Goal: Task Accomplishment & Management: Use online tool/utility

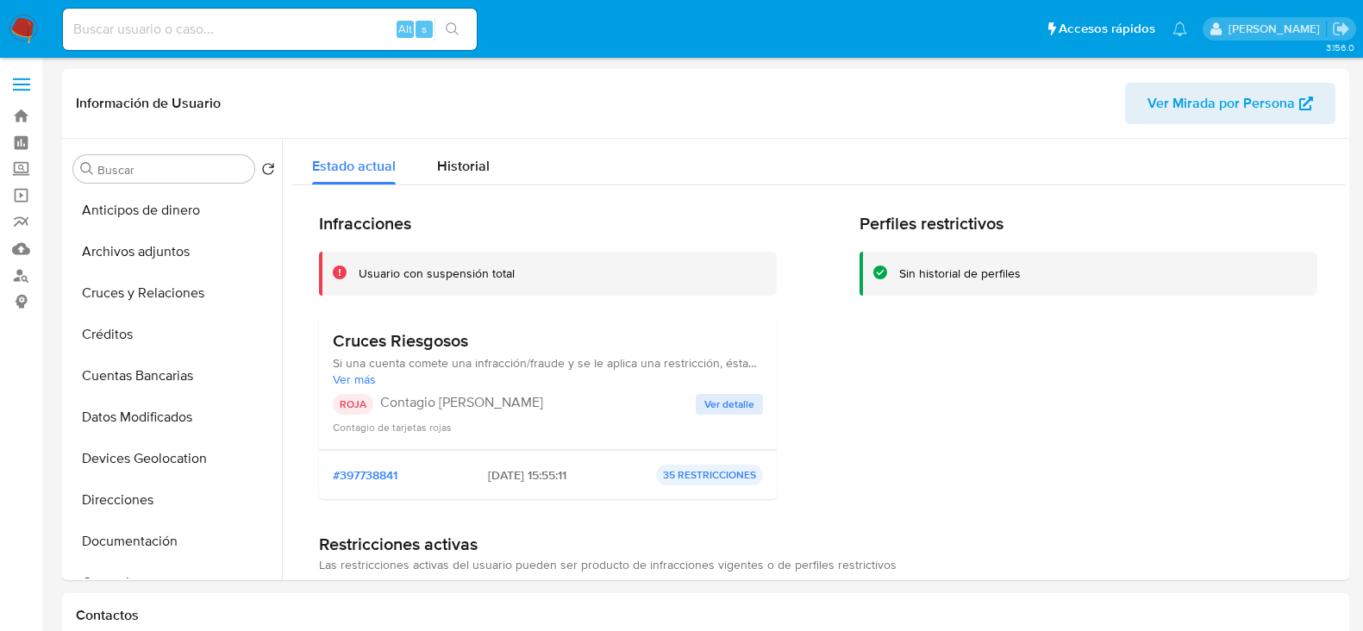
select select "10"
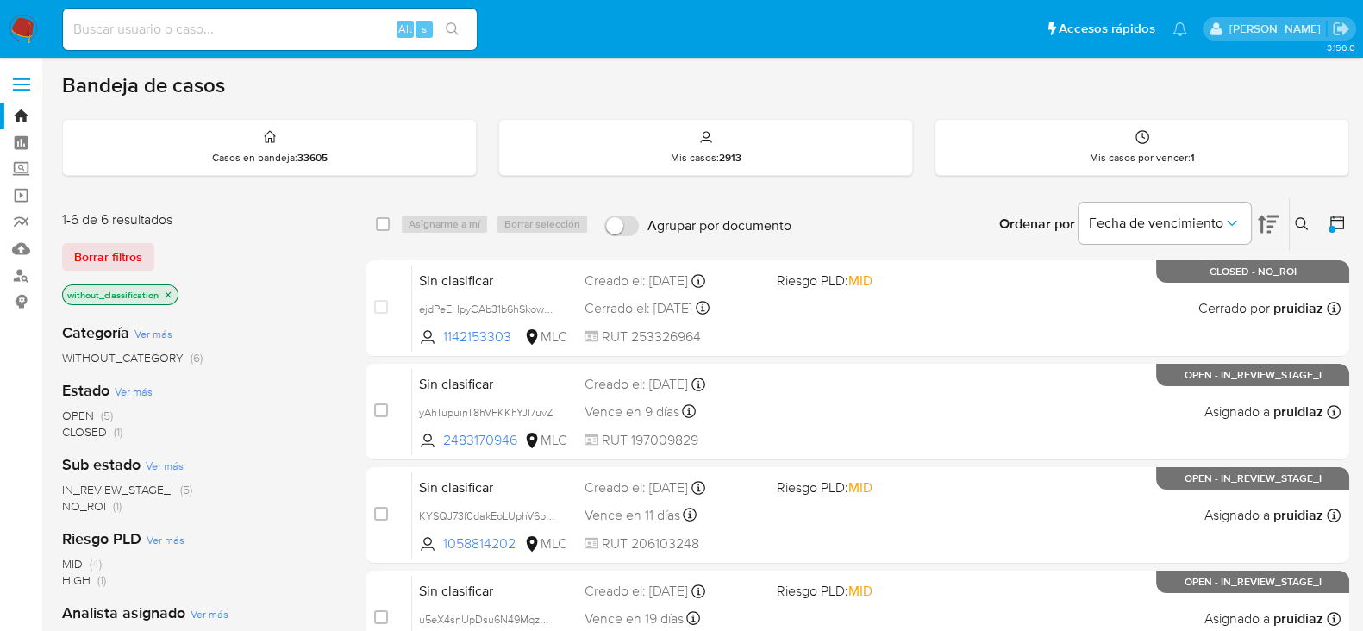
click at [13, 28] on img at bounding box center [23, 29] width 29 height 29
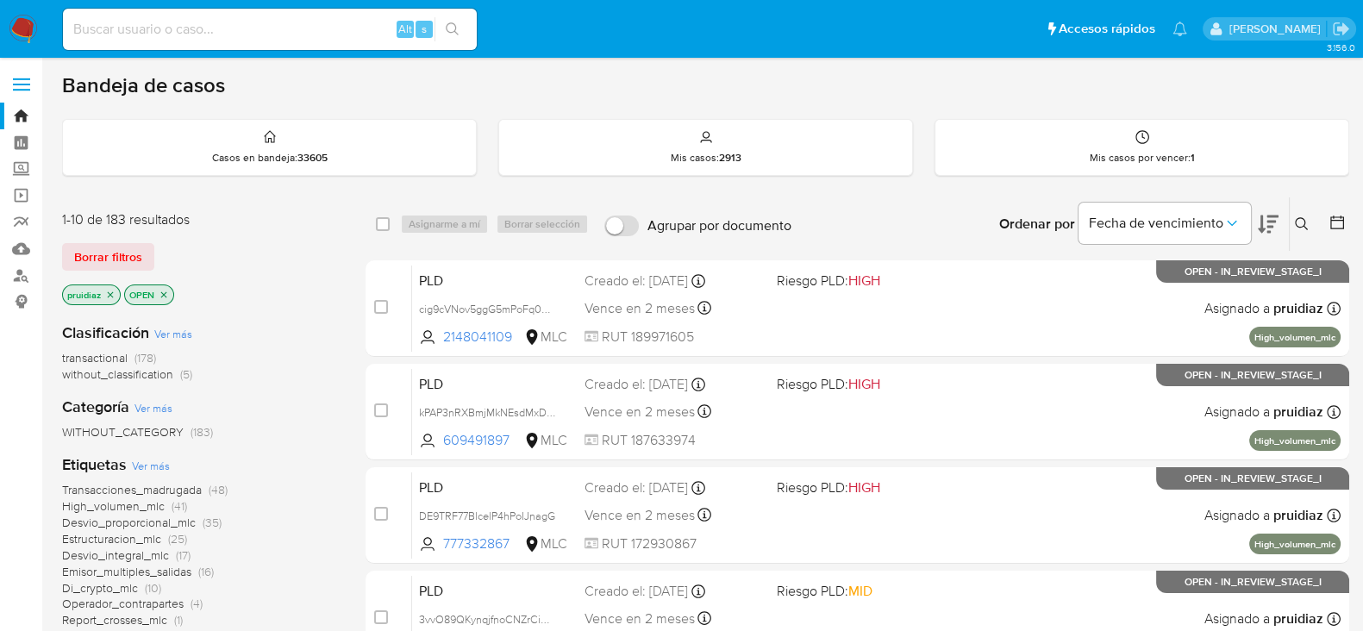
click at [1267, 220] on icon at bounding box center [1267, 224] width 21 height 18
